Goal: Task Accomplishment & Management: Manage account settings

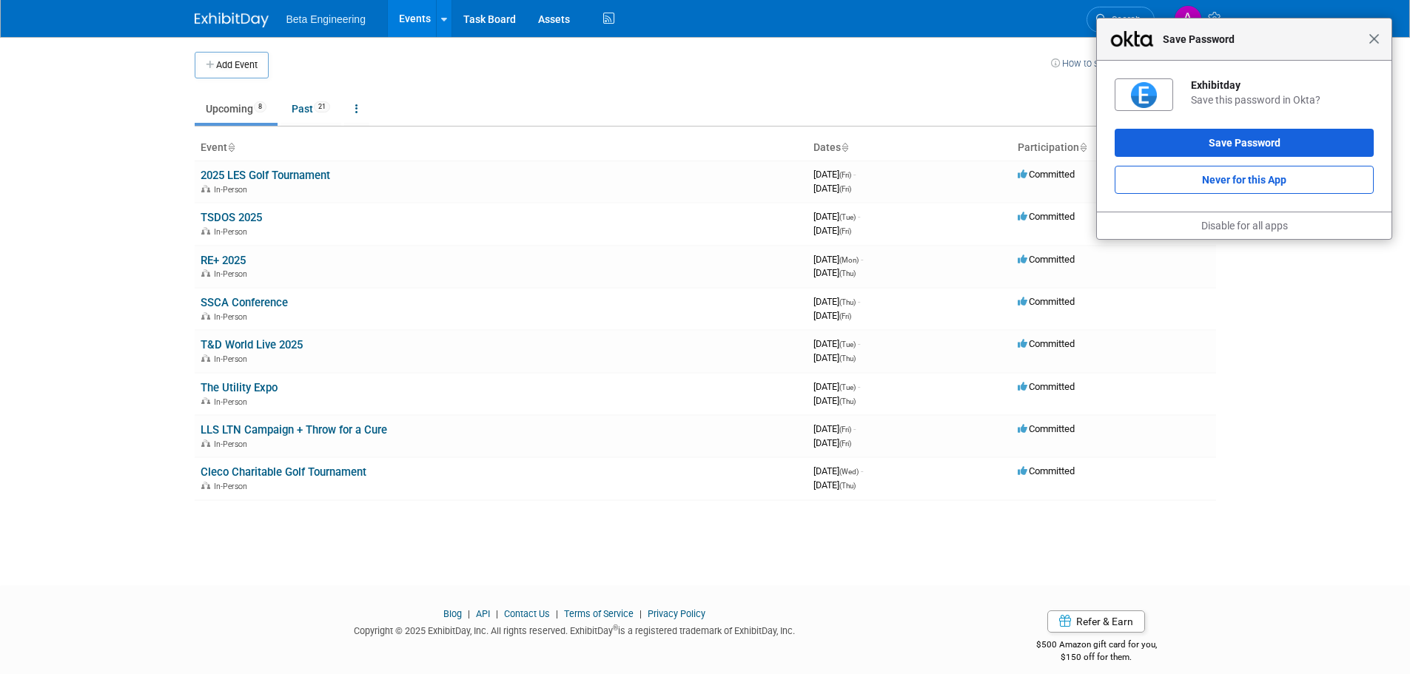
click at [1371, 38] on span "Close" at bounding box center [1374, 38] width 11 height 11
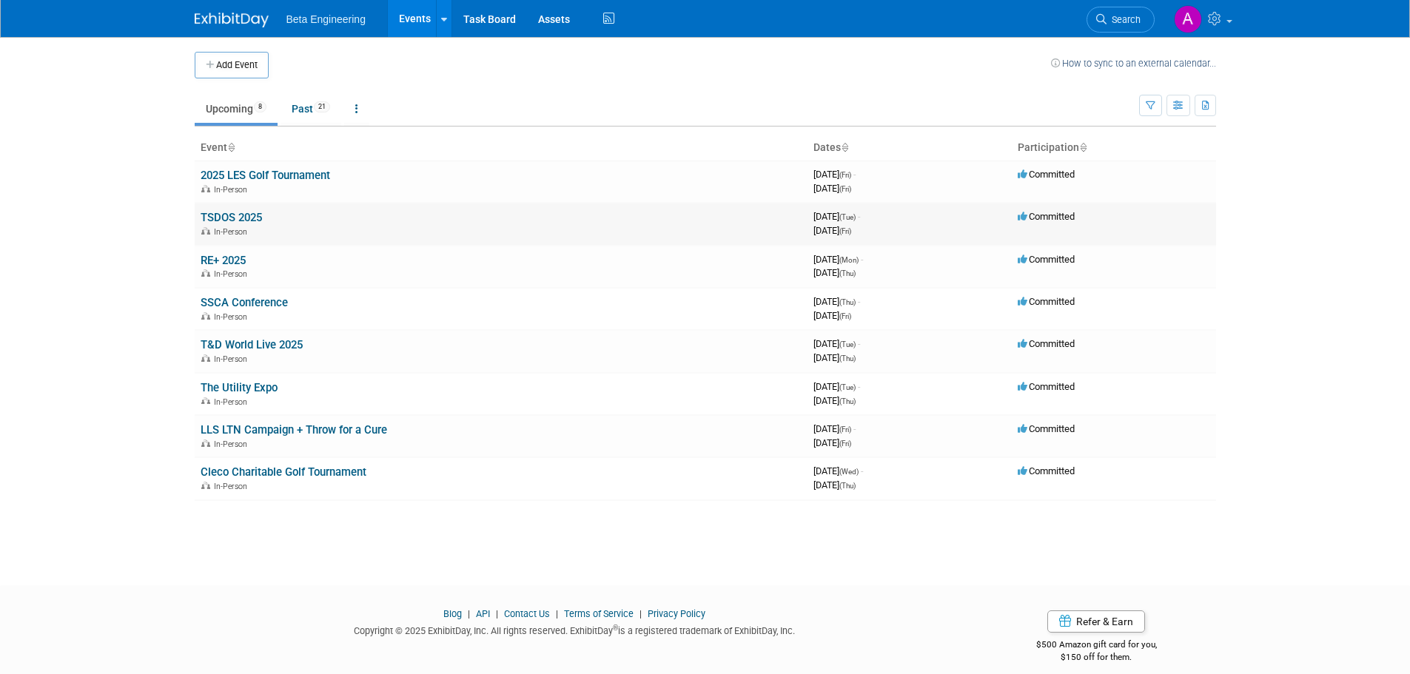
click at [239, 215] on link "TSDOS 2025" at bounding box center [231, 217] width 61 height 13
click at [267, 343] on link "T&D World Live 2025" at bounding box center [252, 344] width 102 height 13
click at [220, 258] on link "RE+ 2025" at bounding box center [223, 260] width 45 height 13
click at [272, 300] on link "SSCA Conference" at bounding box center [244, 302] width 87 height 13
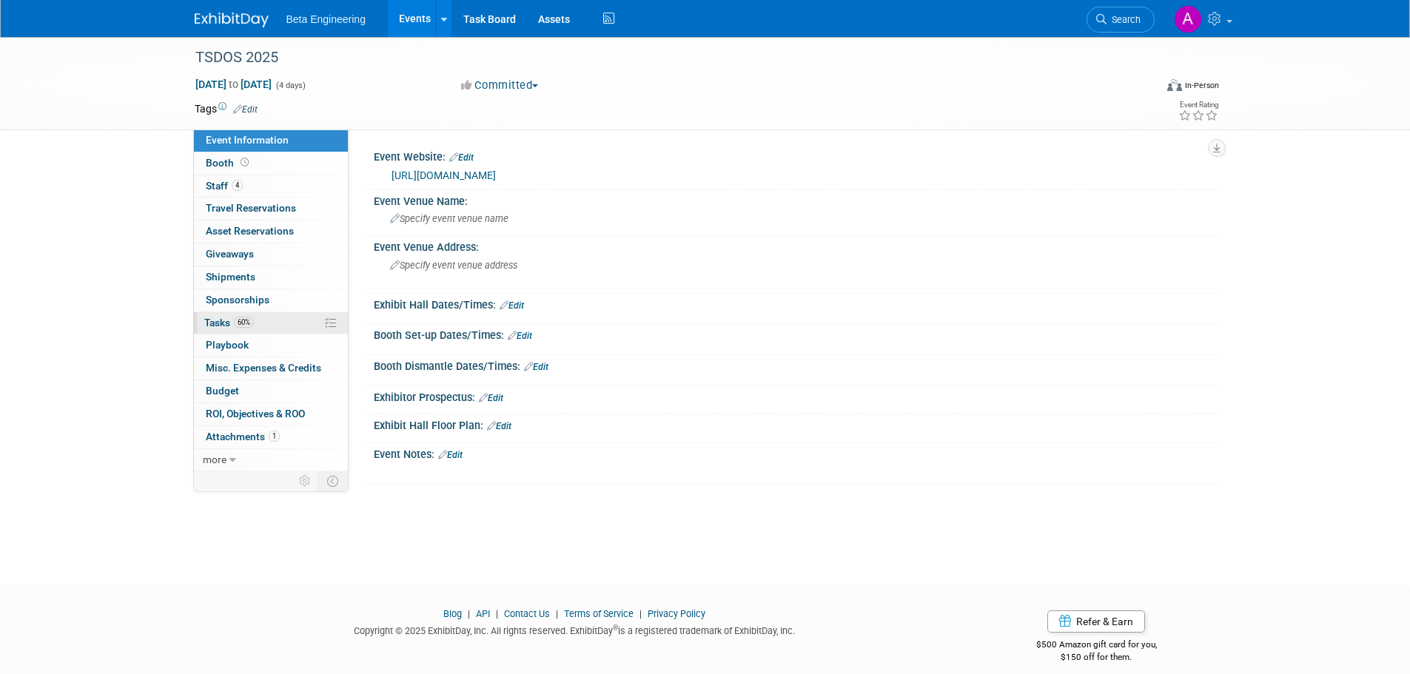
click at [229, 321] on span "Tasks 60%" at bounding box center [229, 323] width 50 height 12
click at [213, 328] on span "Tasks 21%" at bounding box center [229, 323] width 50 height 12
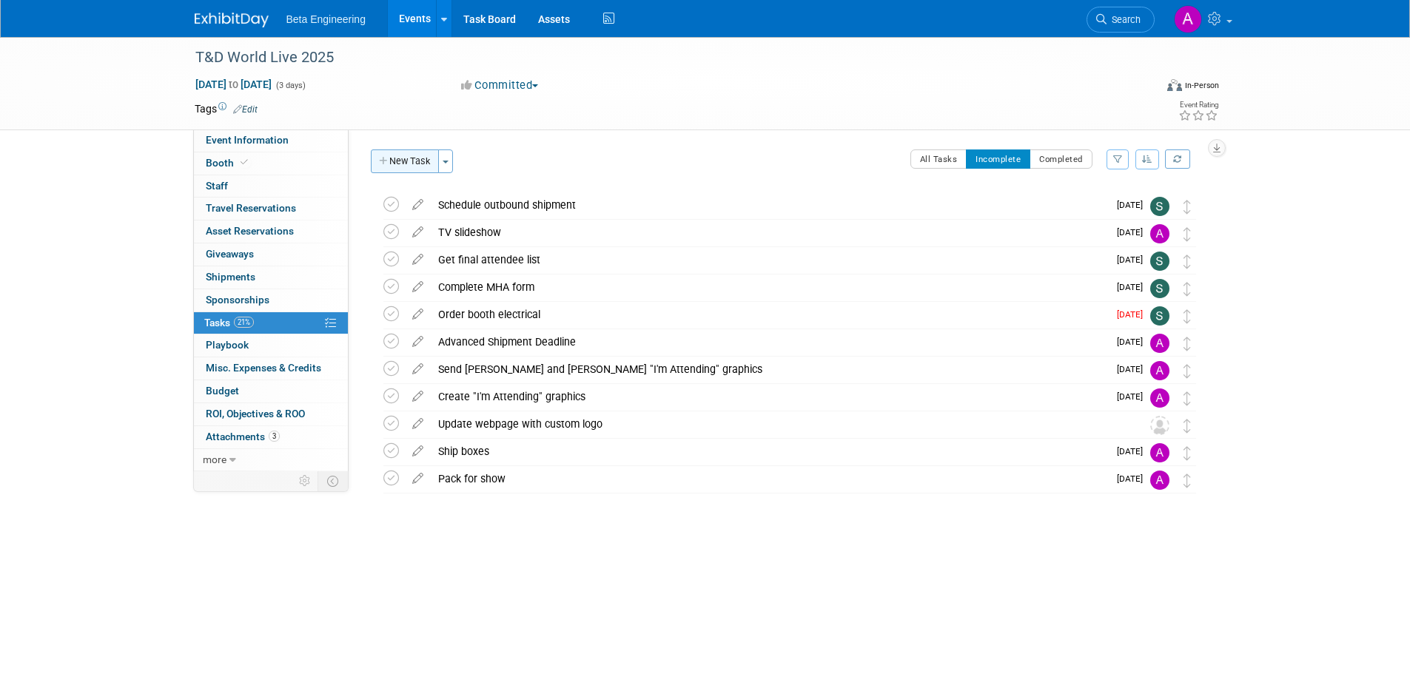
click at [415, 164] on button "New Task" at bounding box center [405, 162] width 68 height 24
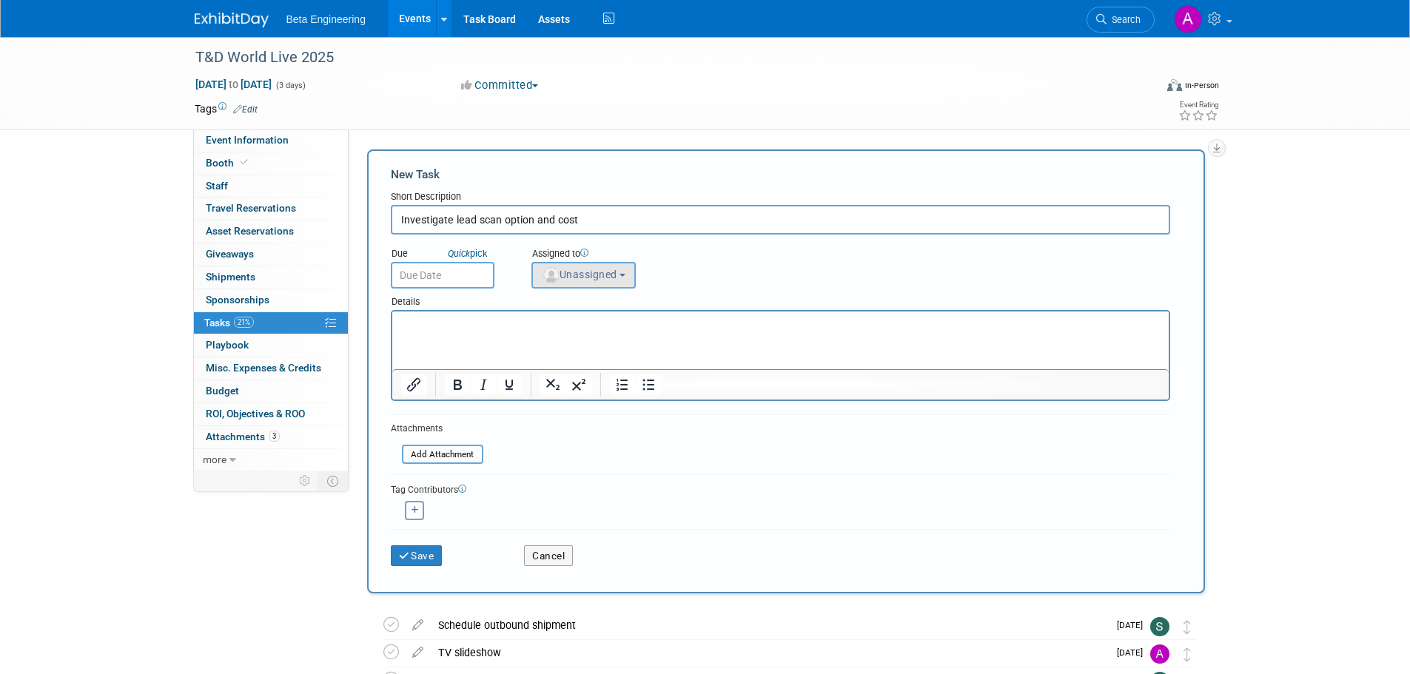
type input "Investigate lead scan option and cost"
click at [580, 275] on span "Unassigned" at bounding box center [580, 275] width 76 height 12
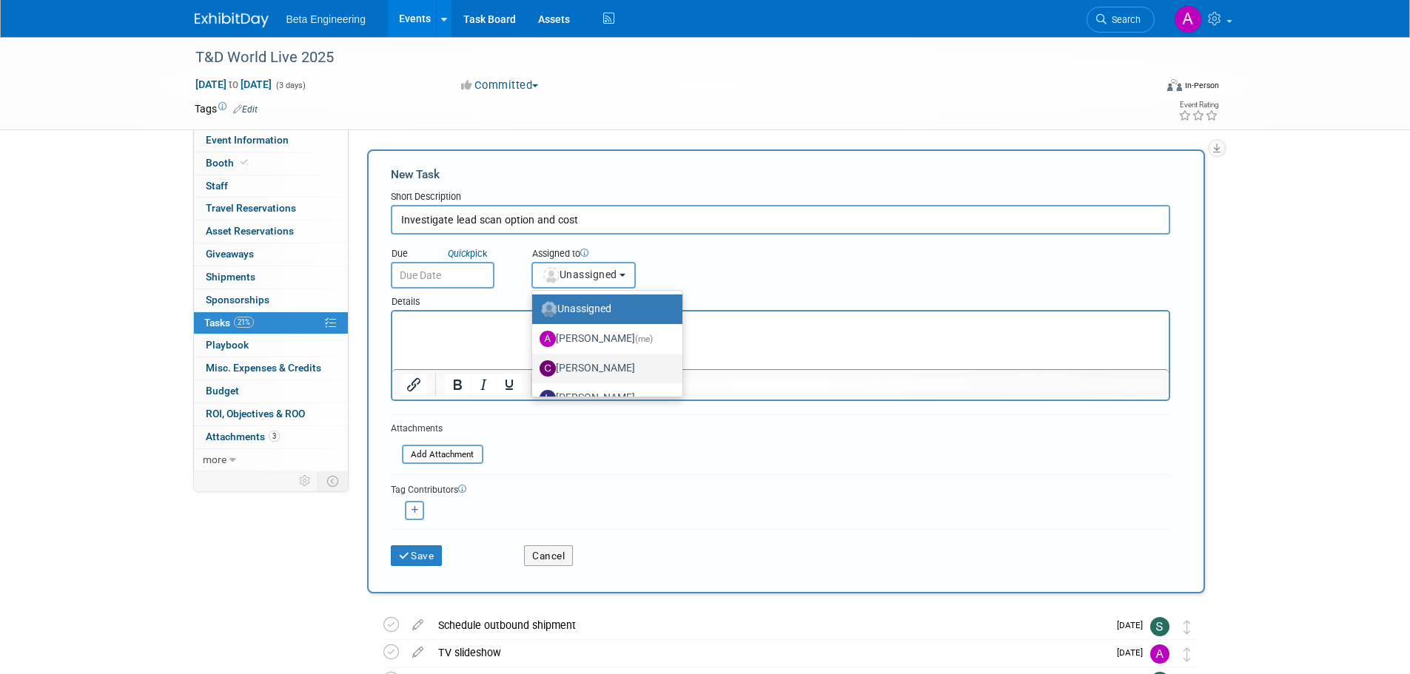
scroll to position [50, 0]
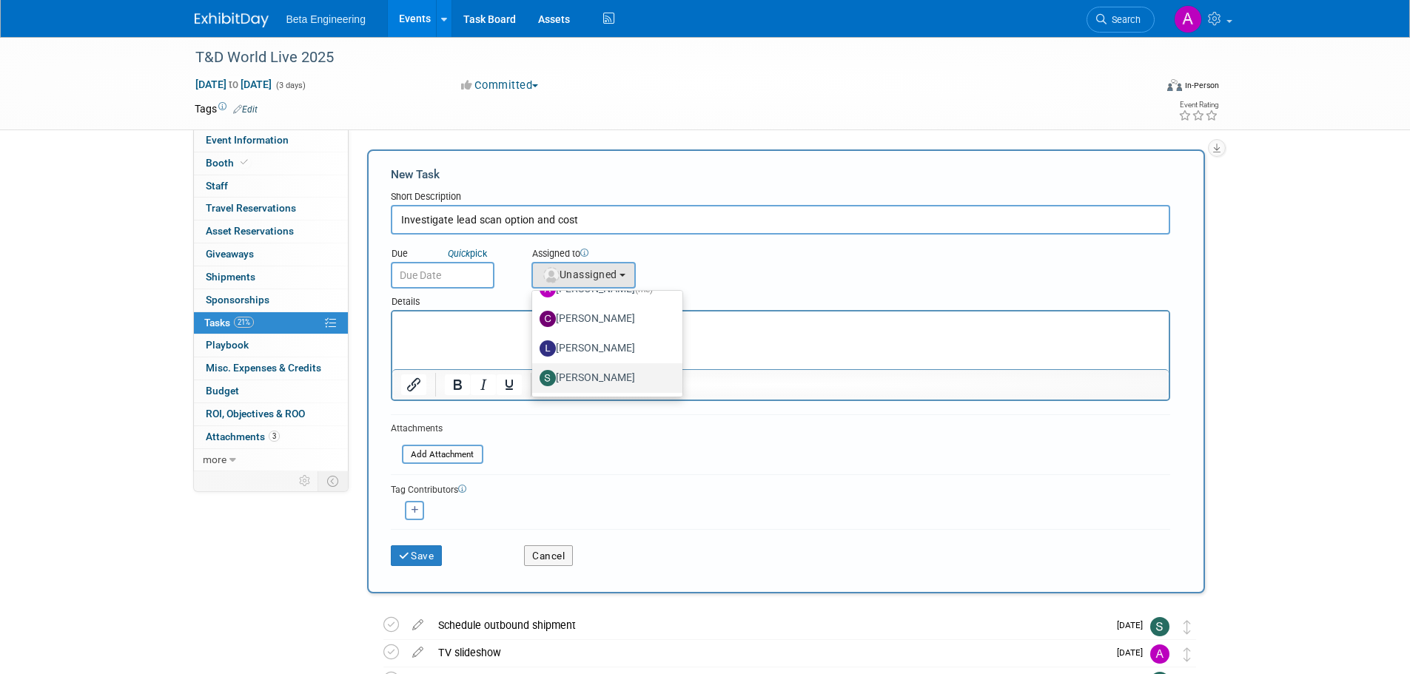
click at [569, 372] on label "[PERSON_NAME]" at bounding box center [604, 378] width 128 height 24
click at [534, 372] on input "[PERSON_NAME]" at bounding box center [530, 377] width 10 height 10
select select "4040aecd-f001-4306-8e56-2d2b13bd5b2f"
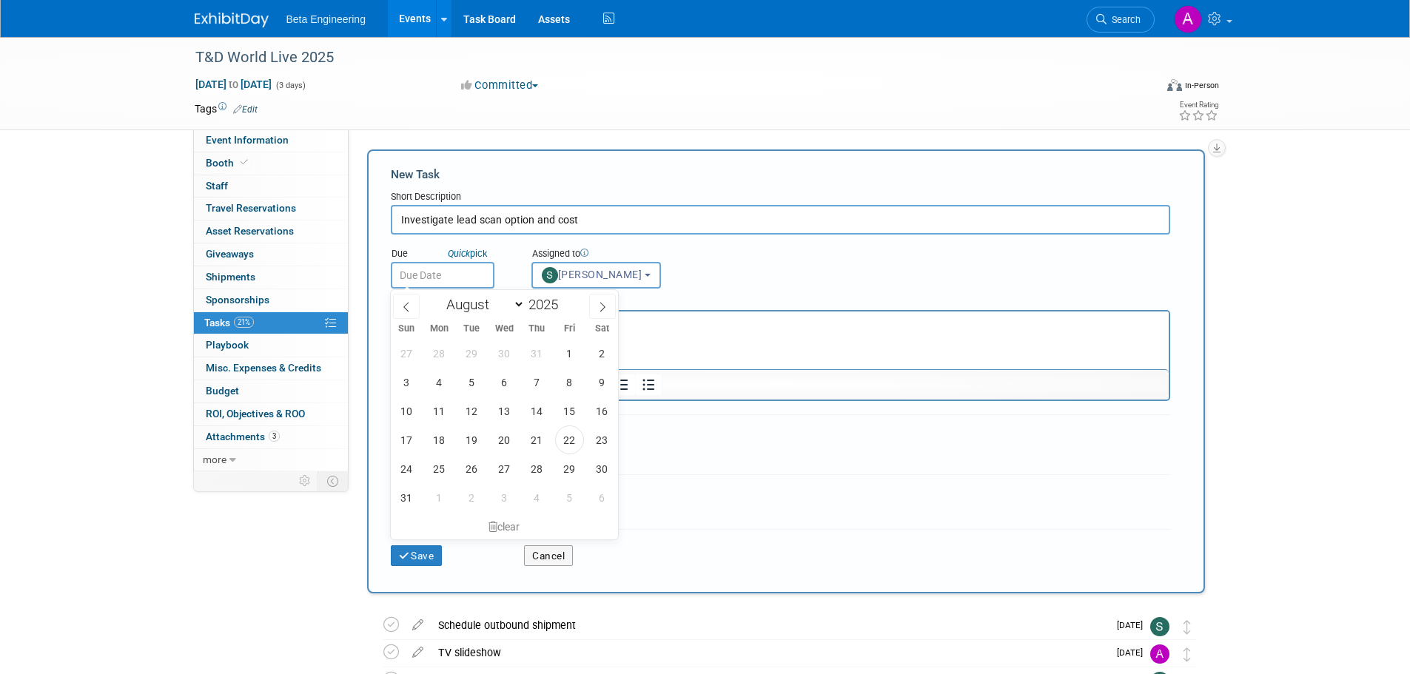
click at [440, 265] on input "text" at bounding box center [443, 275] width 104 height 27
click at [569, 474] on span "29" at bounding box center [569, 469] width 29 height 29
type input "Aug 29, 2025"
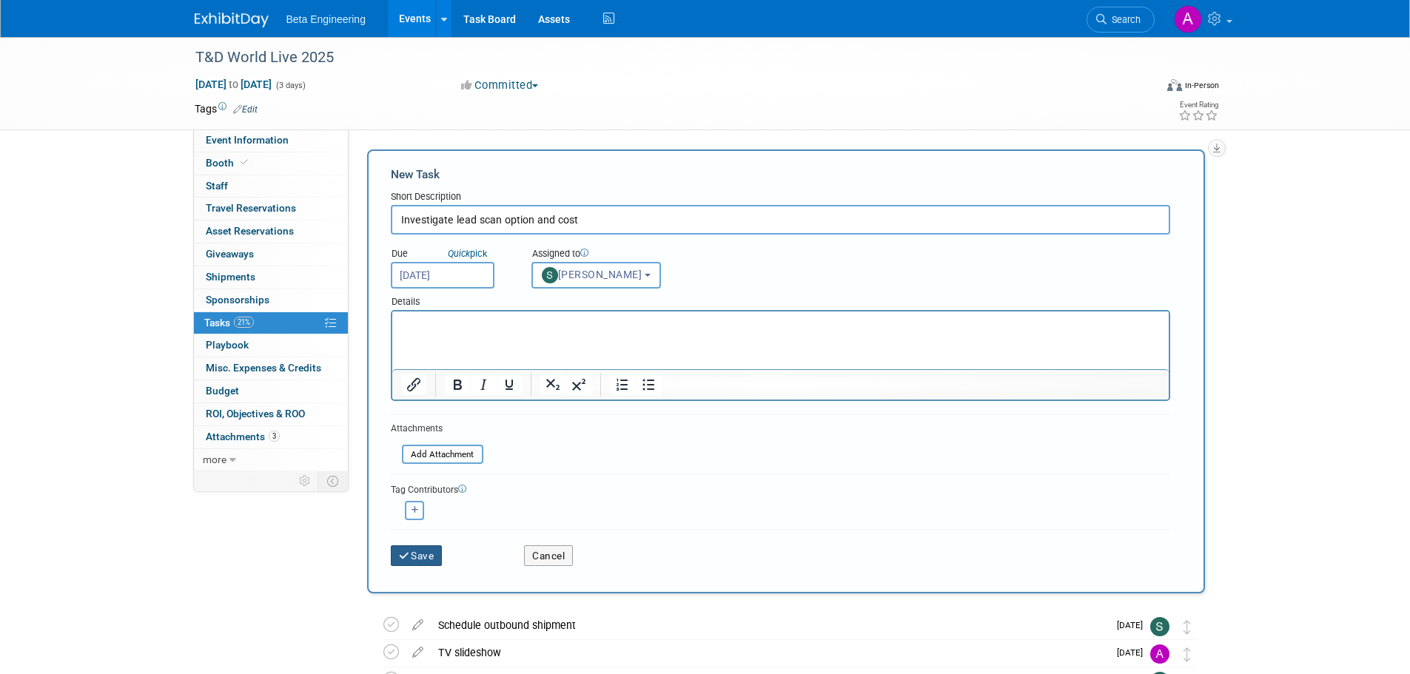
click at [430, 562] on button "Save" at bounding box center [417, 556] width 52 height 21
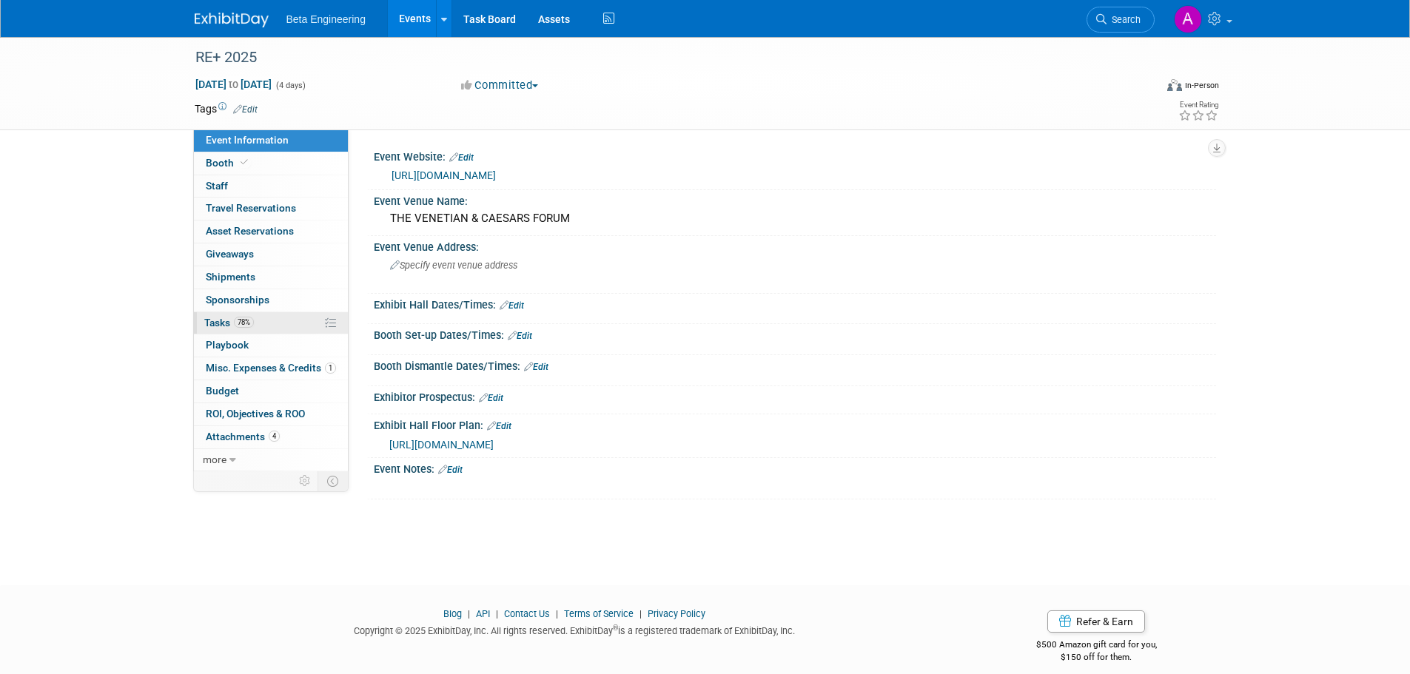
click at [226, 324] on span "Tasks 78%" at bounding box center [229, 323] width 50 height 12
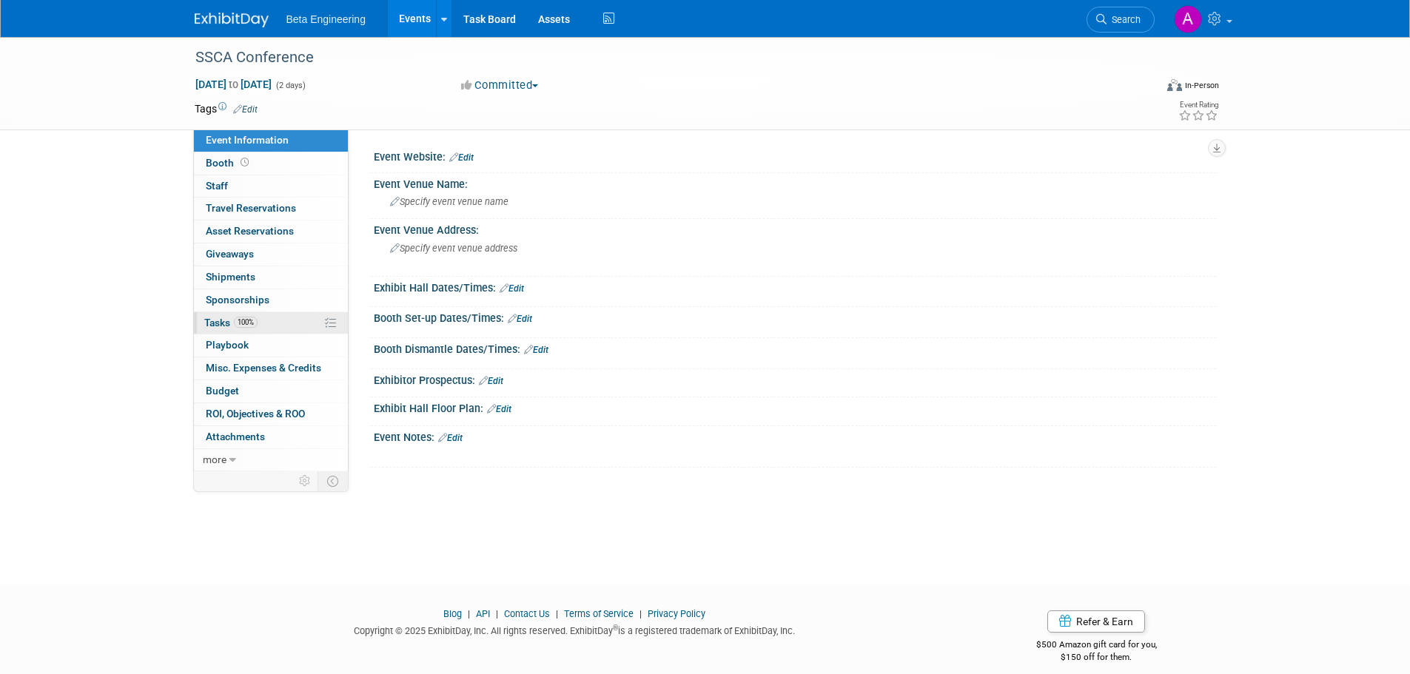
click at [226, 324] on span "Tasks 100%" at bounding box center [230, 323] width 53 height 12
click at [209, 320] on span "Tasks 33%" at bounding box center [229, 323] width 50 height 12
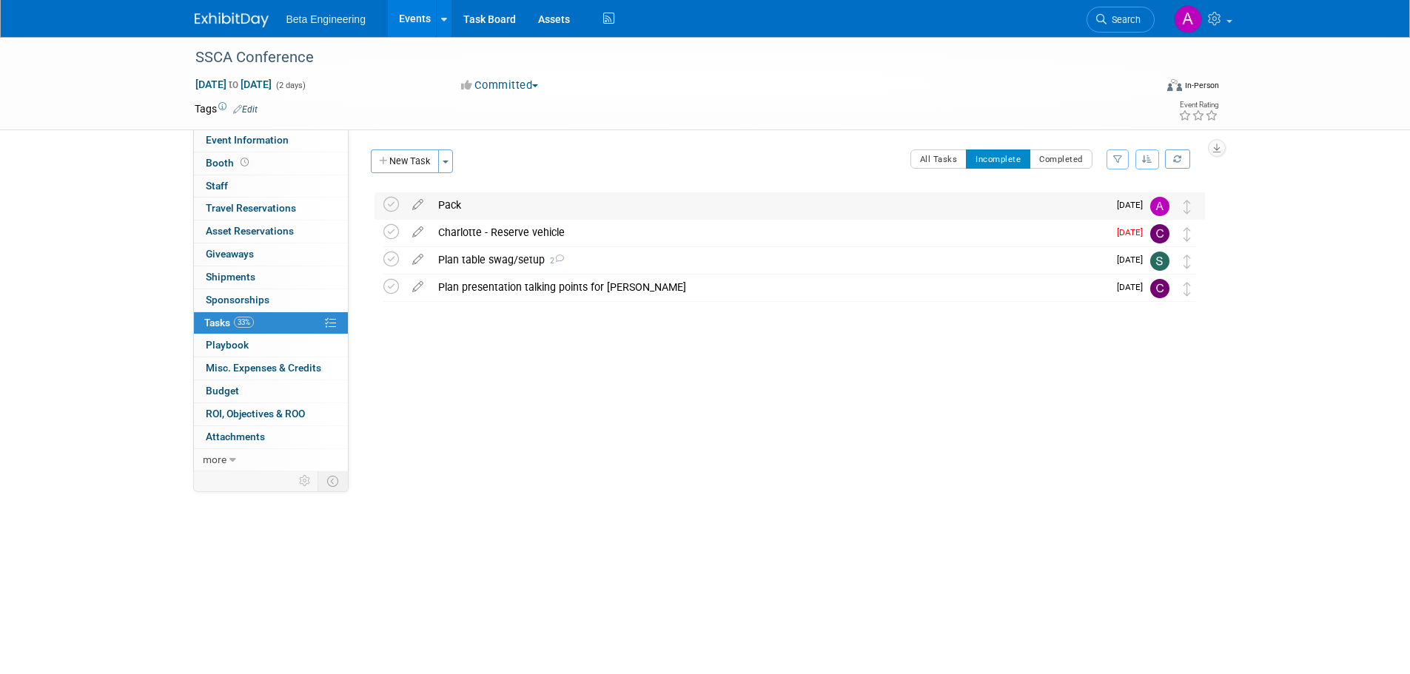
click at [453, 198] on div "Pack" at bounding box center [769, 204] width 677 height 25
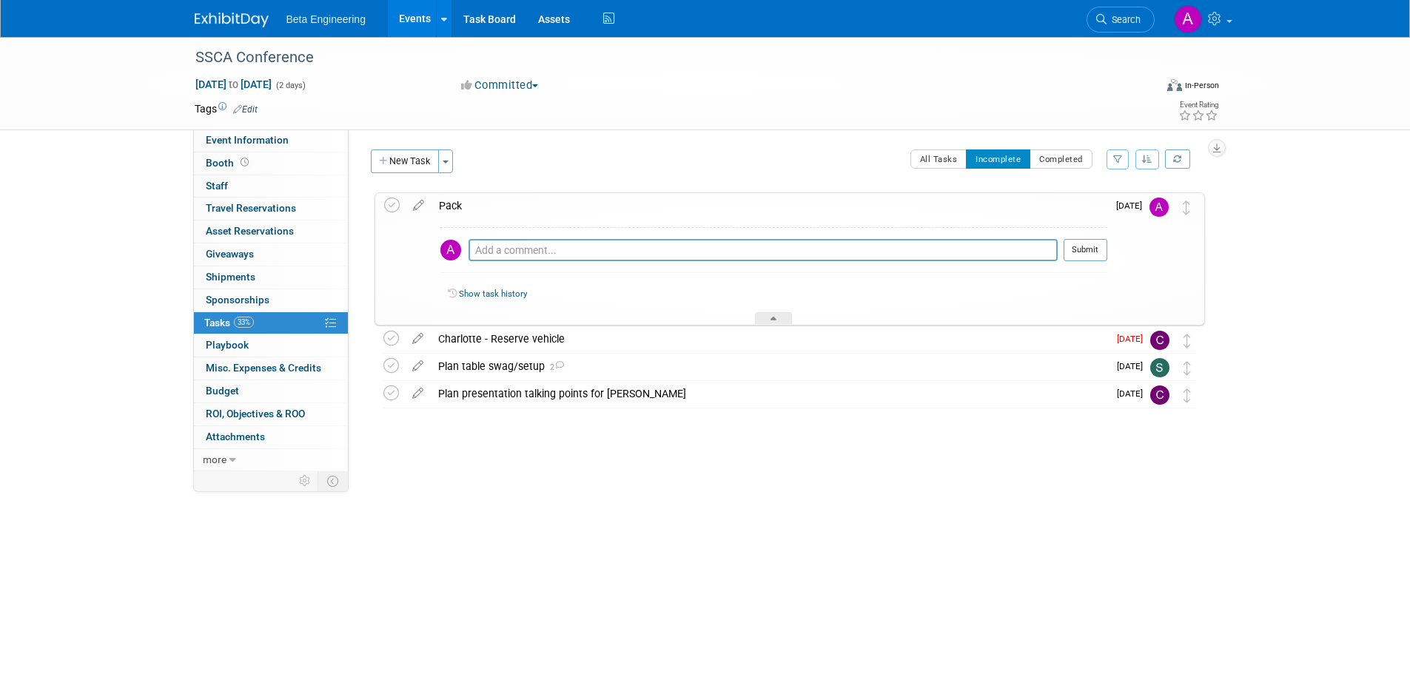
click at [454, 207] on div "Pack" at bounding box center [770, 205] width 676 height 25
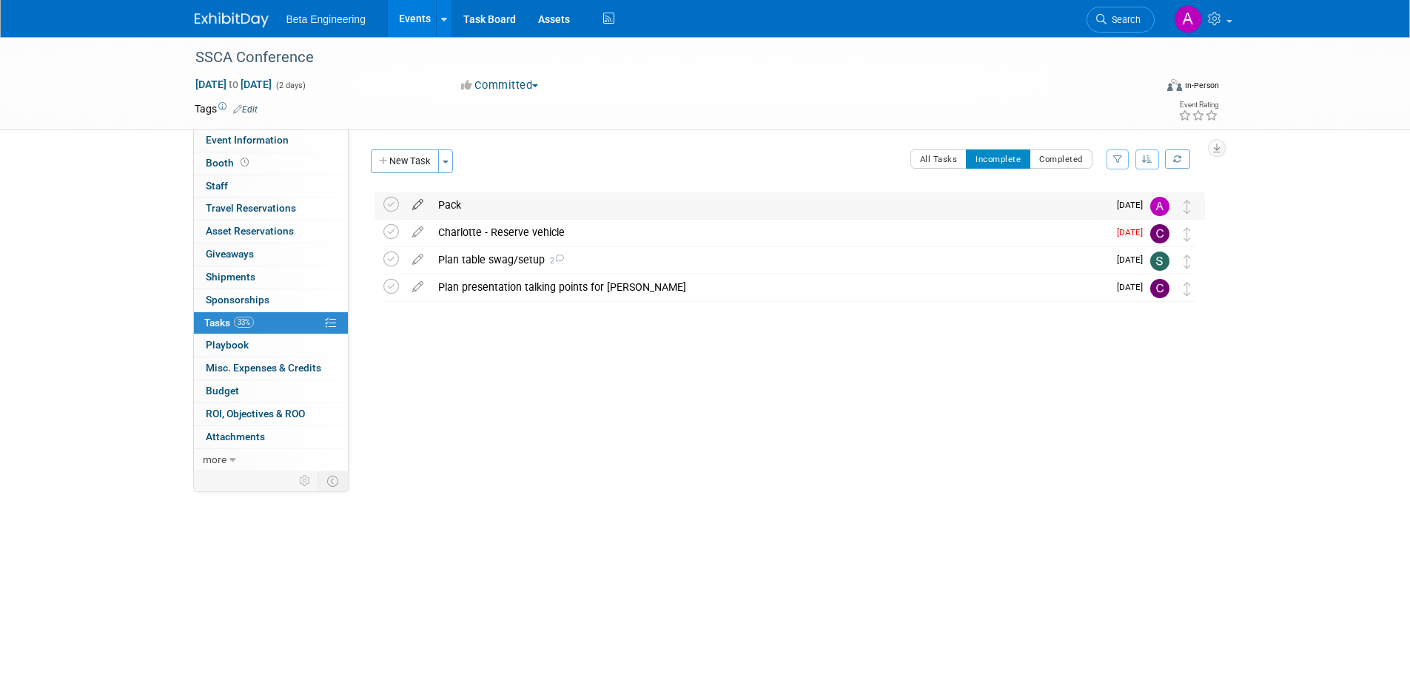
click at [415, 207] on icon at bounding box center [418, 201] width 26 height 19
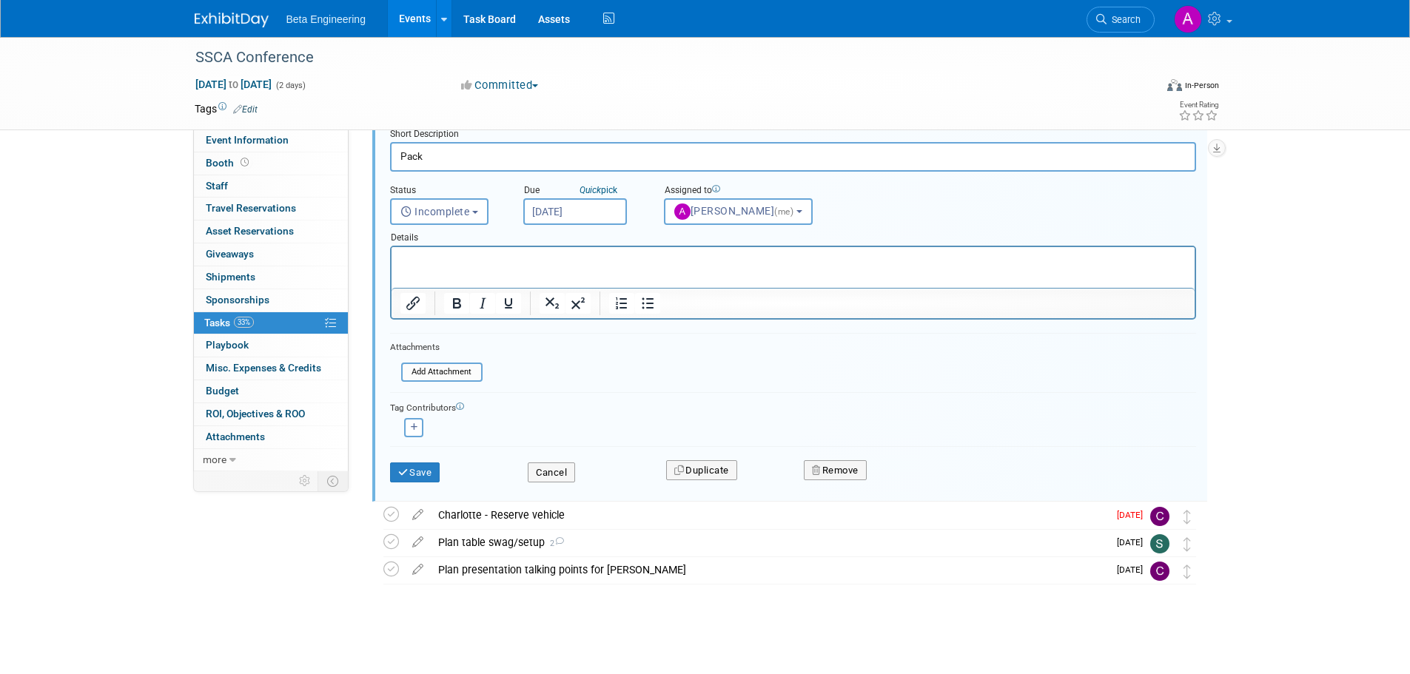
scroll to position [76, 0]
click at [447, 535] on div "Plan table swag/setup 2" at bounding box center [769, 541] width 677 height 25
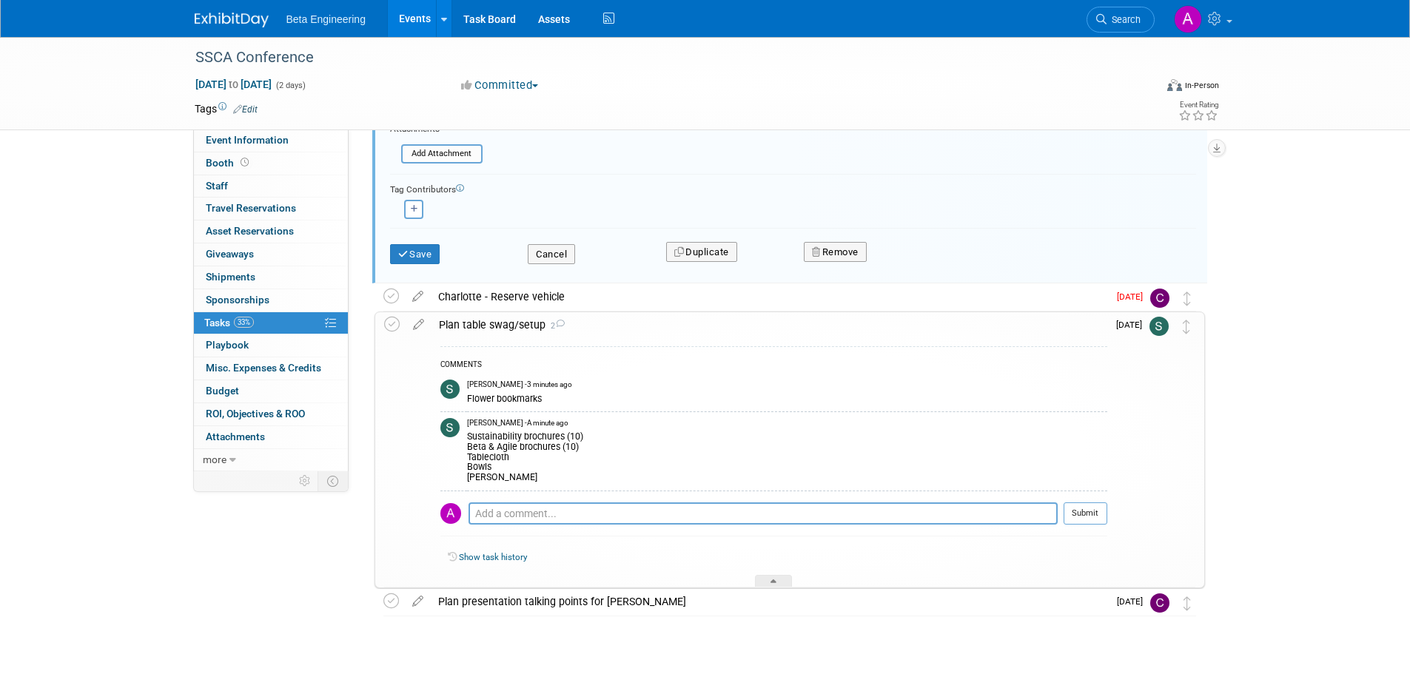
scroll to position [298, 0]
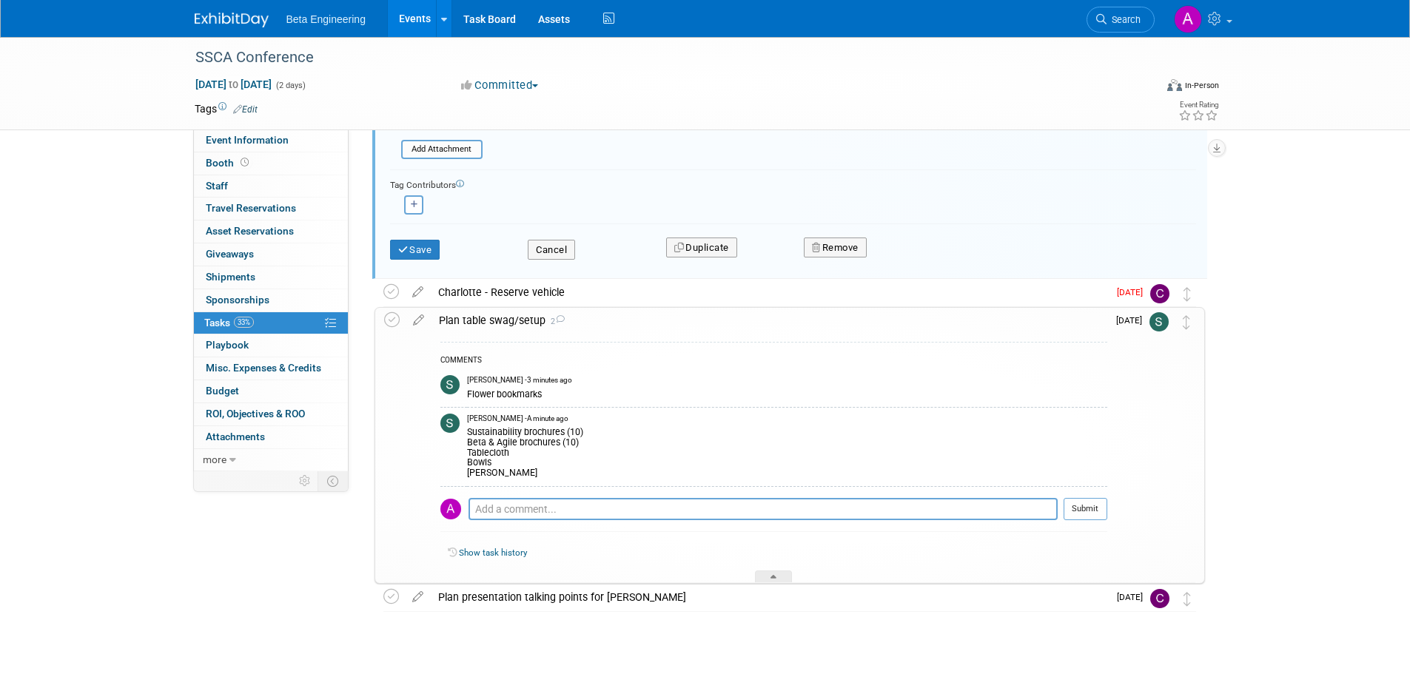
click at [1246, 515] on div "SSCA Conference Sep 18, 2025 to Sep 19, 2025 (2 days) Sep 18, 2025 to Sep 19, 2…" at bounding box center [705, 221] width 1410 height 964
click at [548, 245] on button "Cancel" at bounding box center [551, 250] width 47 height 21
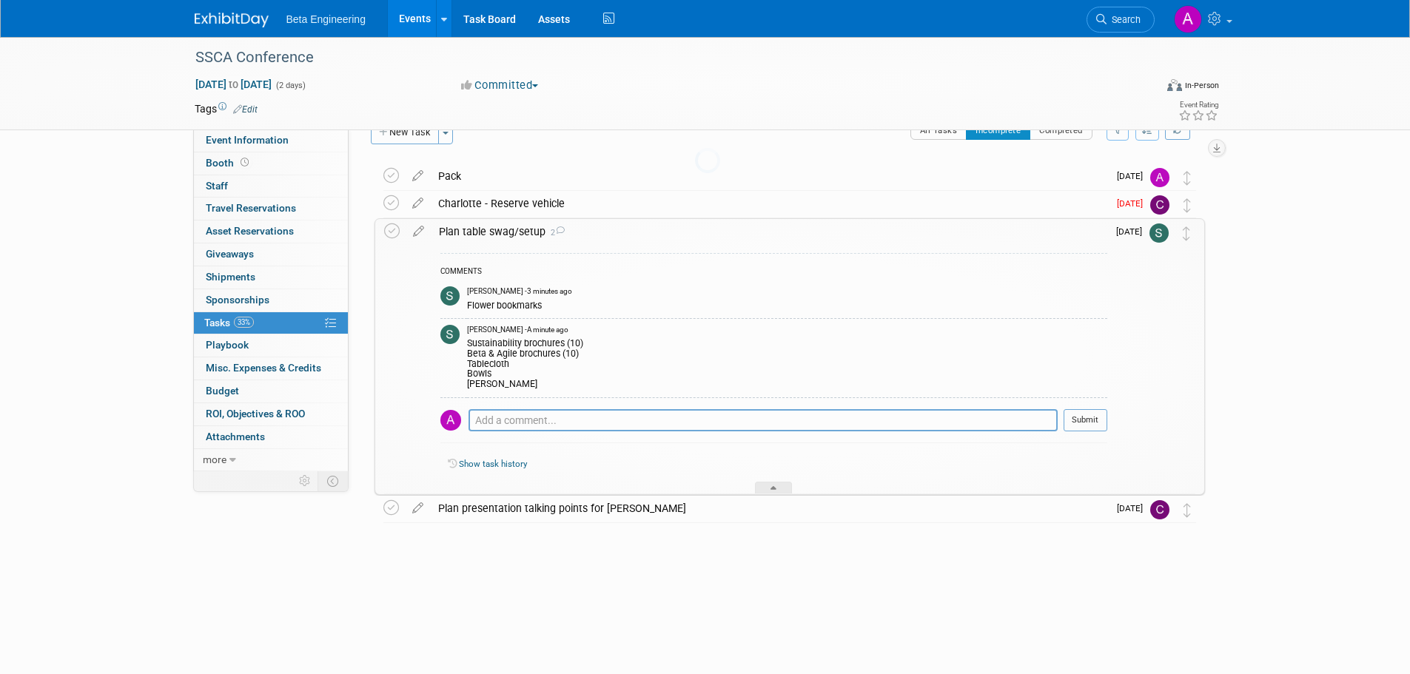
scroll to position [0, 0]
